Goal: Find specific page/section

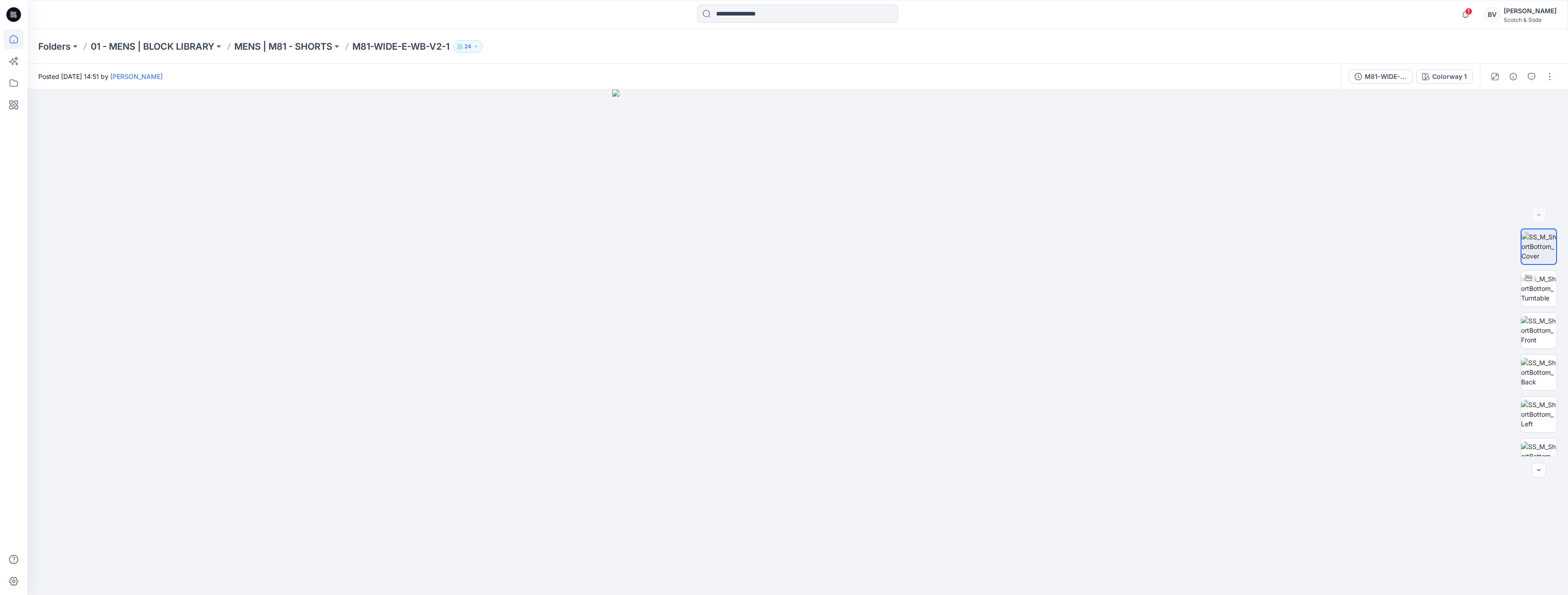
drag, startPoint x: 1536, startPoint y: 0, endPoint x: 12, endPoint y: 38, distance: 1524.5
click at [12, 39] on icon at bounding box center [13, 39] width 20 height 20
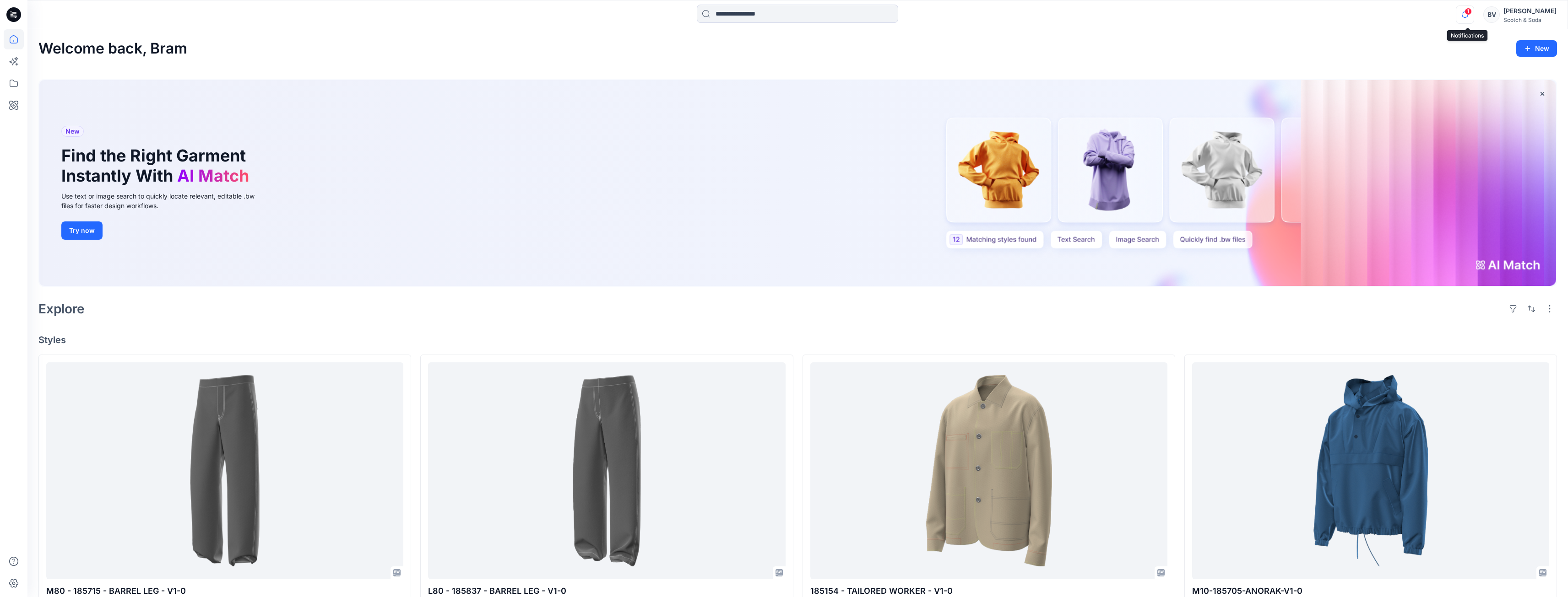
click at [1468, 15] on icon "button" at bounding box center [1465, 15] width 6 height 6
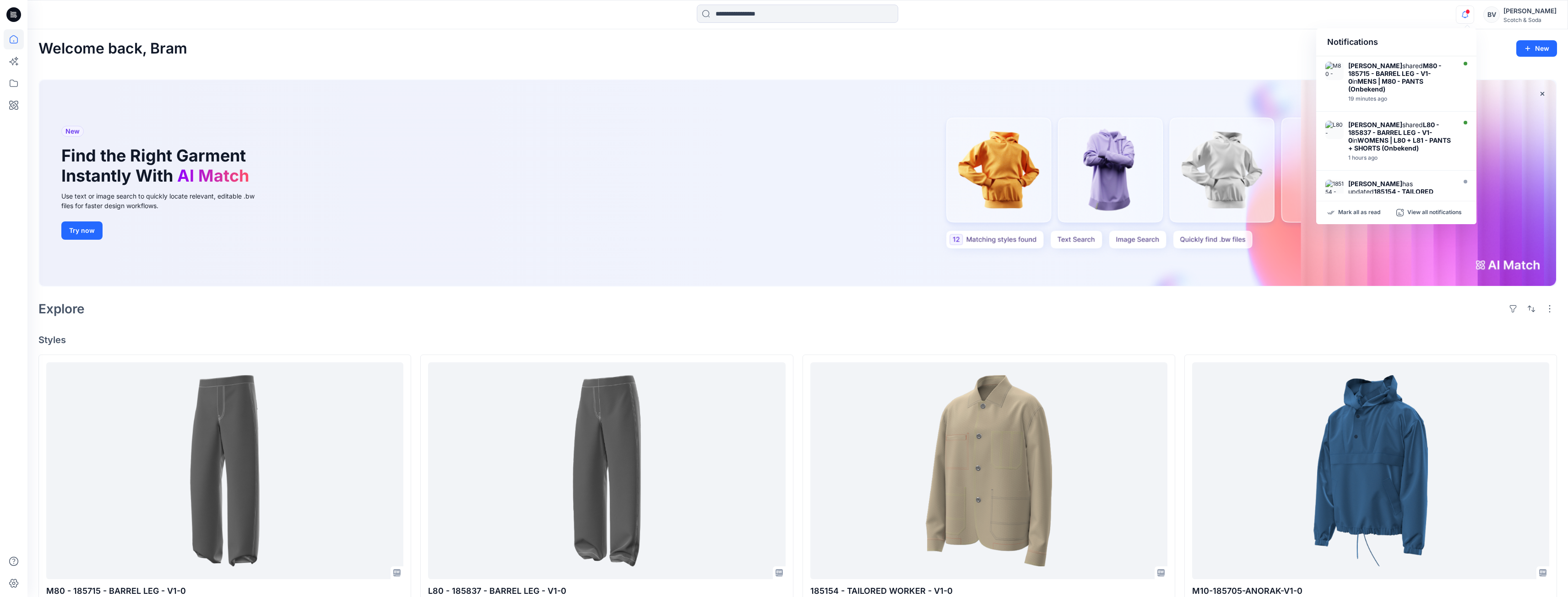
click at [1216, 41] on div "Welcome back, Bram New" at bounding box center [798, 49] width 1518 height 17
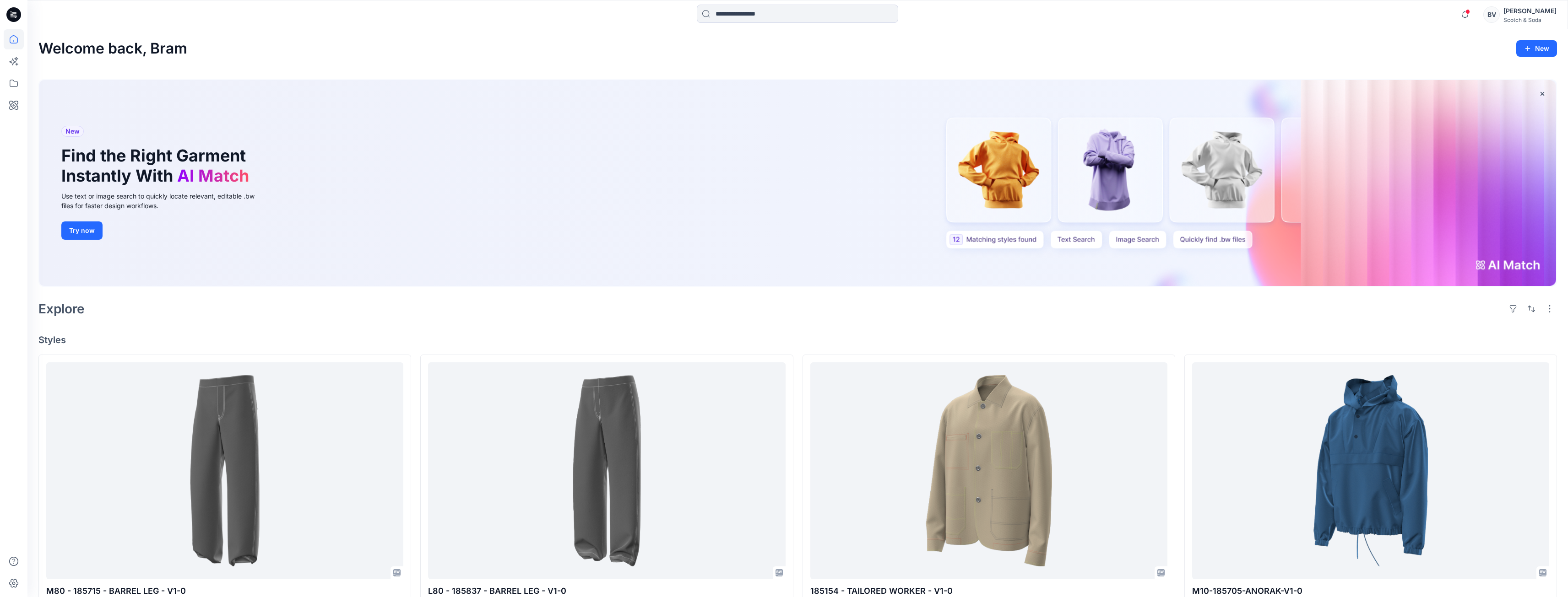
click at [666, 190] on div "New Find the Right Garment Instantly With AI Match Use text or image search to …" at bounding box center [797, 183] width 1517 height 206
click at [19, 80] on icon at bounding box center [13, 83] width 20 height 20
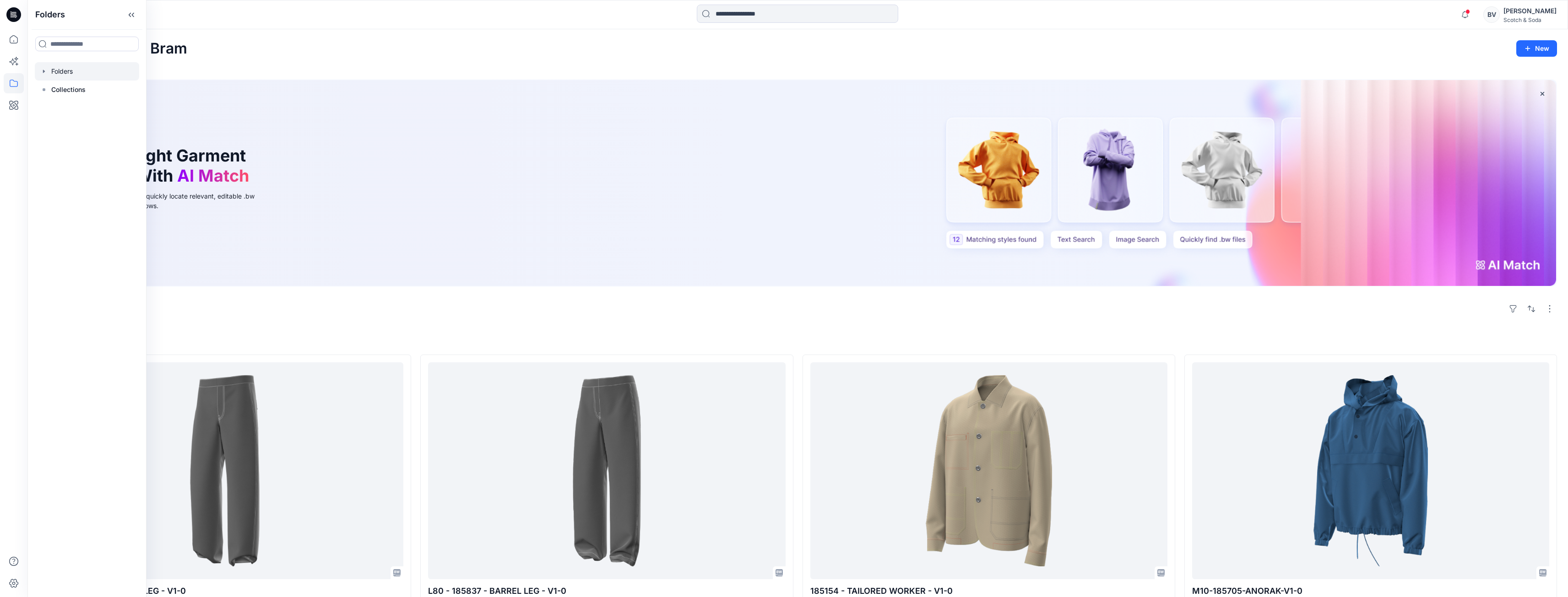
click at [79, 68] on div at bounding box center [87, 71] width 105 height 18
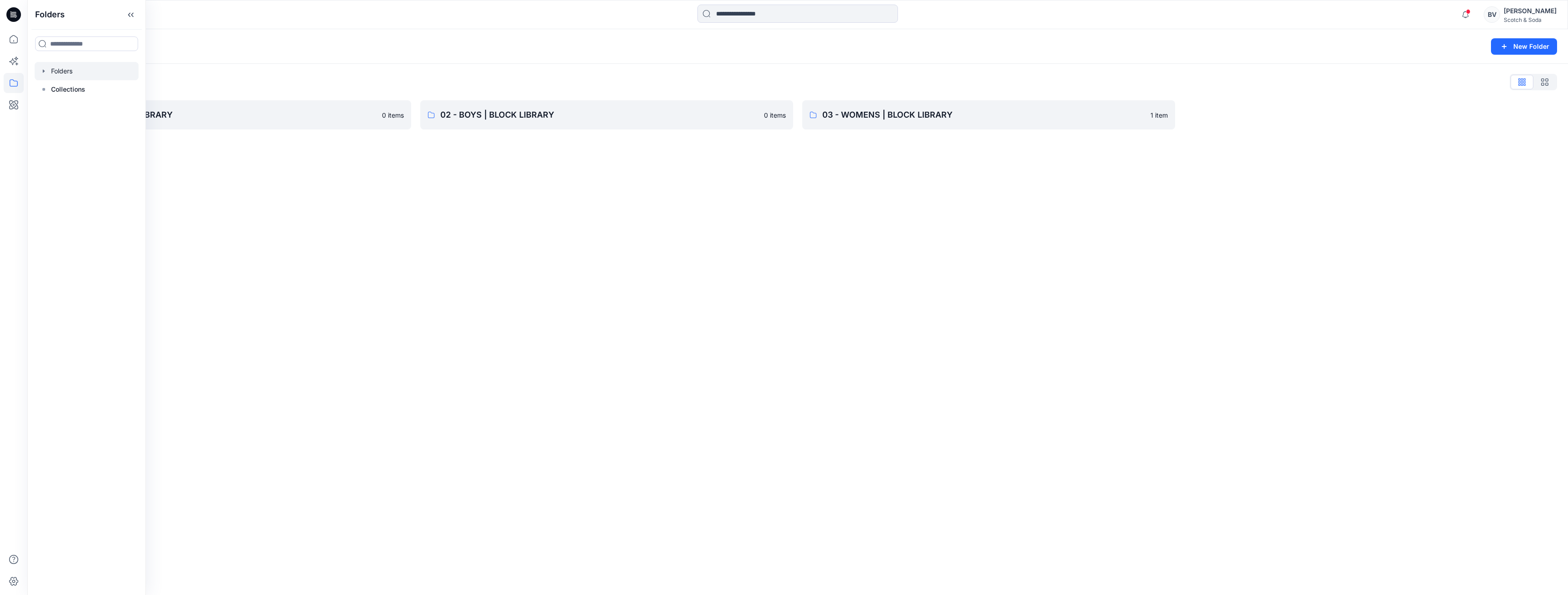
click at [691, 218] on div "Folders New Folder Folders List 01 - MENS | BLOCK LIBRARY 0 items 02 - BOYS | B…" at bounding box center [797, 312] width 1541 height 566
click at [326, 118] on p "01 - MENS | BLOCK LIBRARY" at bounding box center [217, 114] width 318 height 13
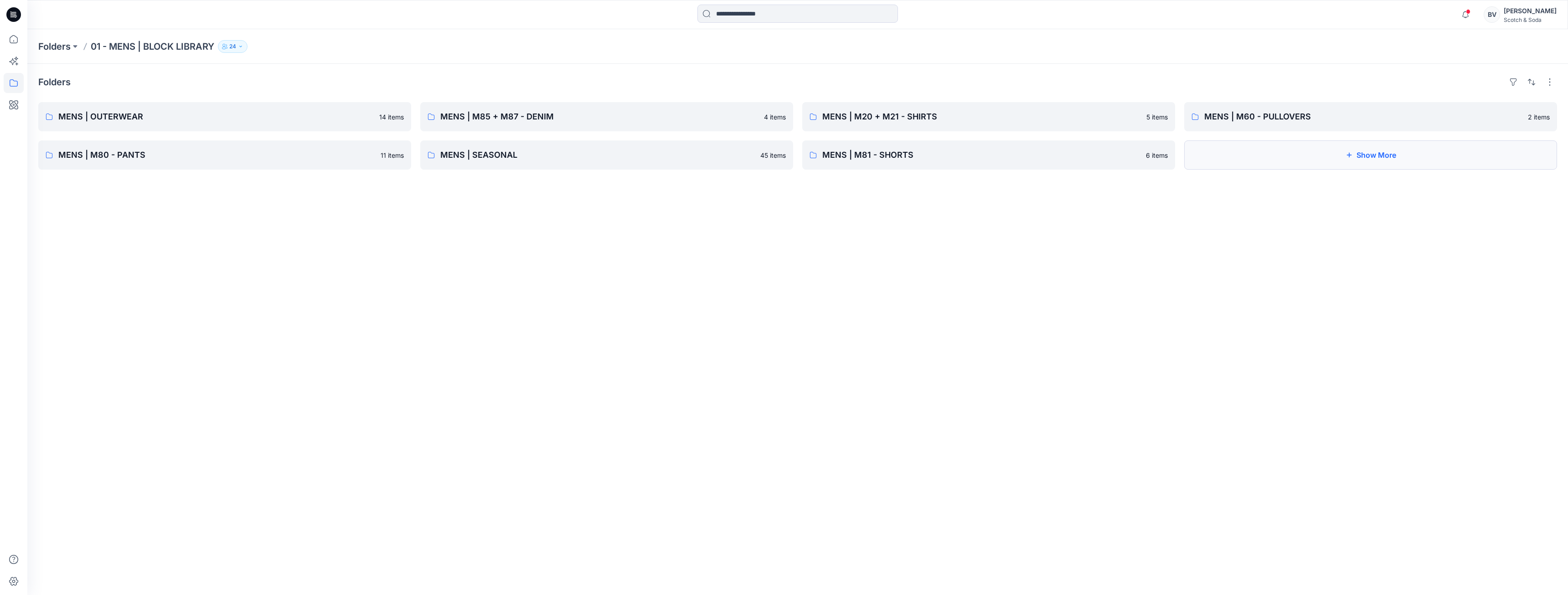
click at [1304, 164] on button "Show More" at bounding box center [1370, 155] width 373 height 29
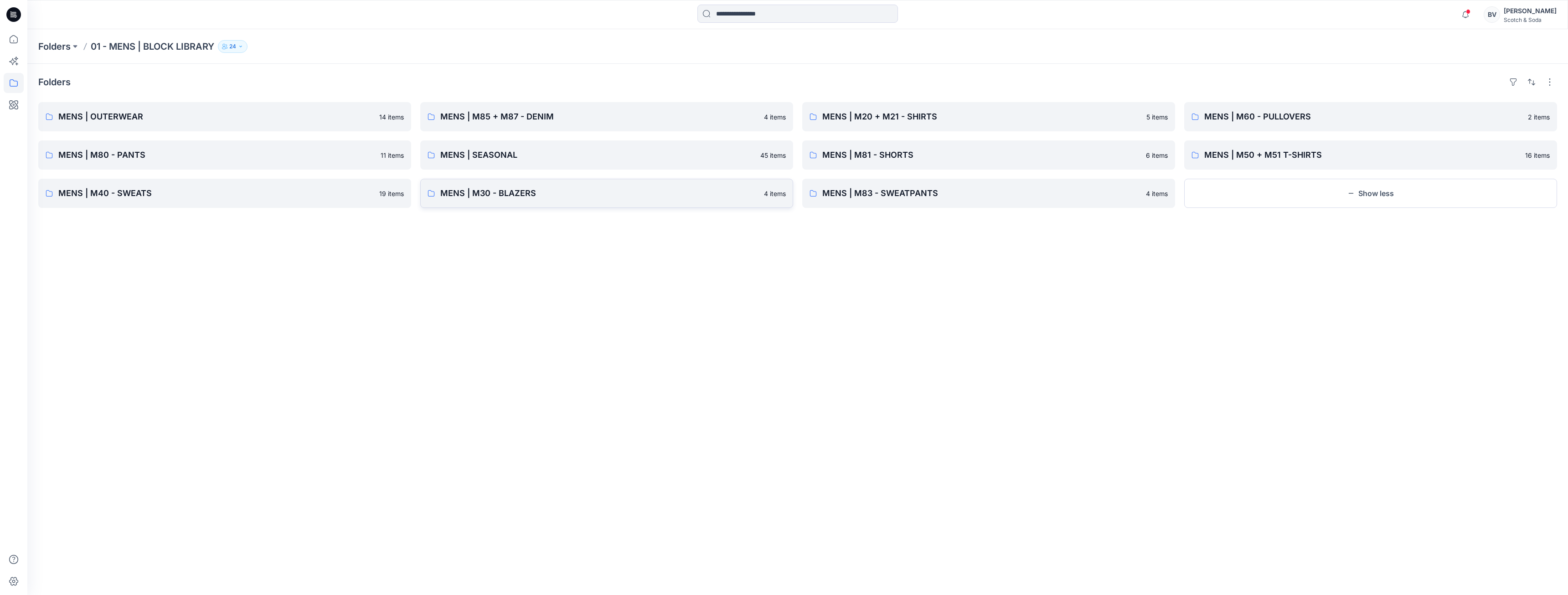
click at [502, 192] on p "MENS | M30 - BLAZERS" at bounding box center [599, 193] width 318 height 13
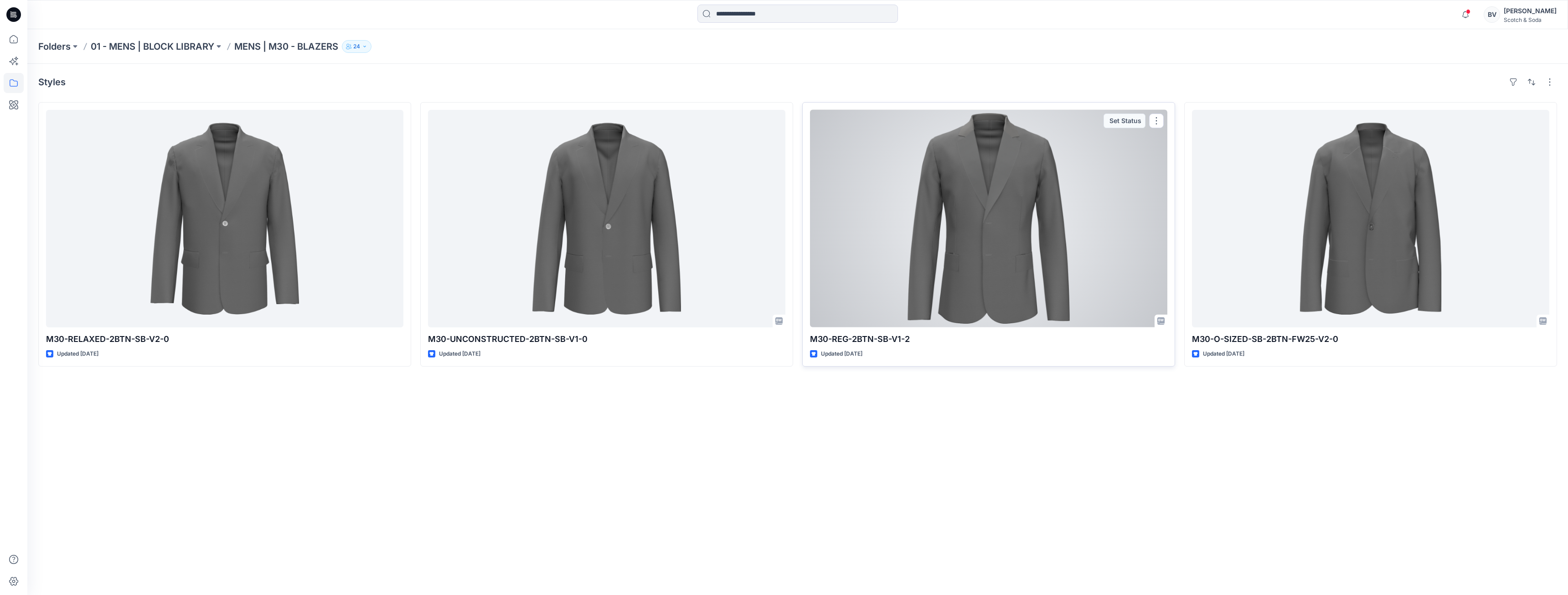
click at [1003, 287] on div at bounding box center [989, 218] width 357 height 217
